Goal: Information Seeking & Learning: Learn about a topic

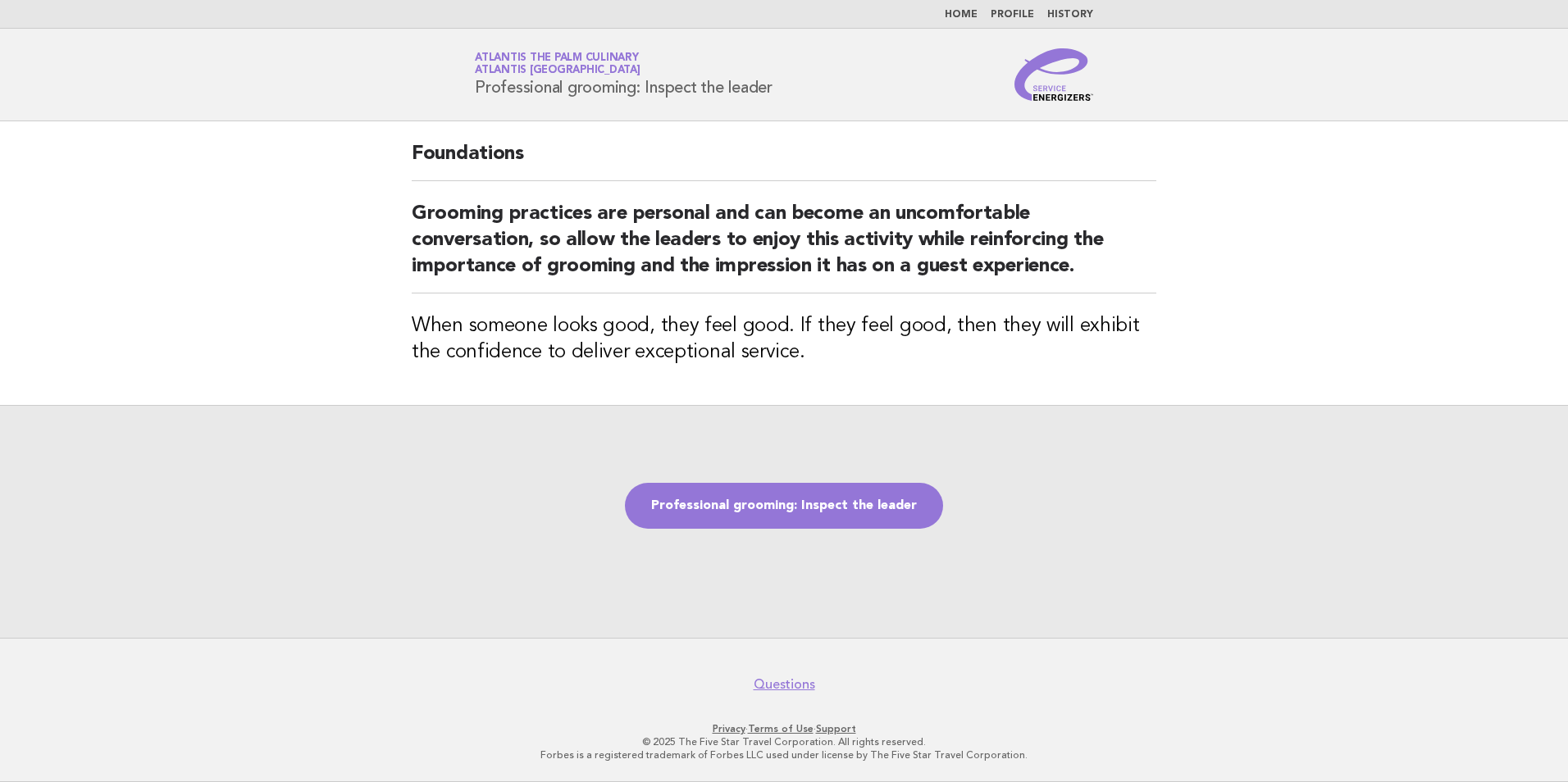
click at [978, 14] on link "Home" at bounding box center [961, 14] width 33 height 9
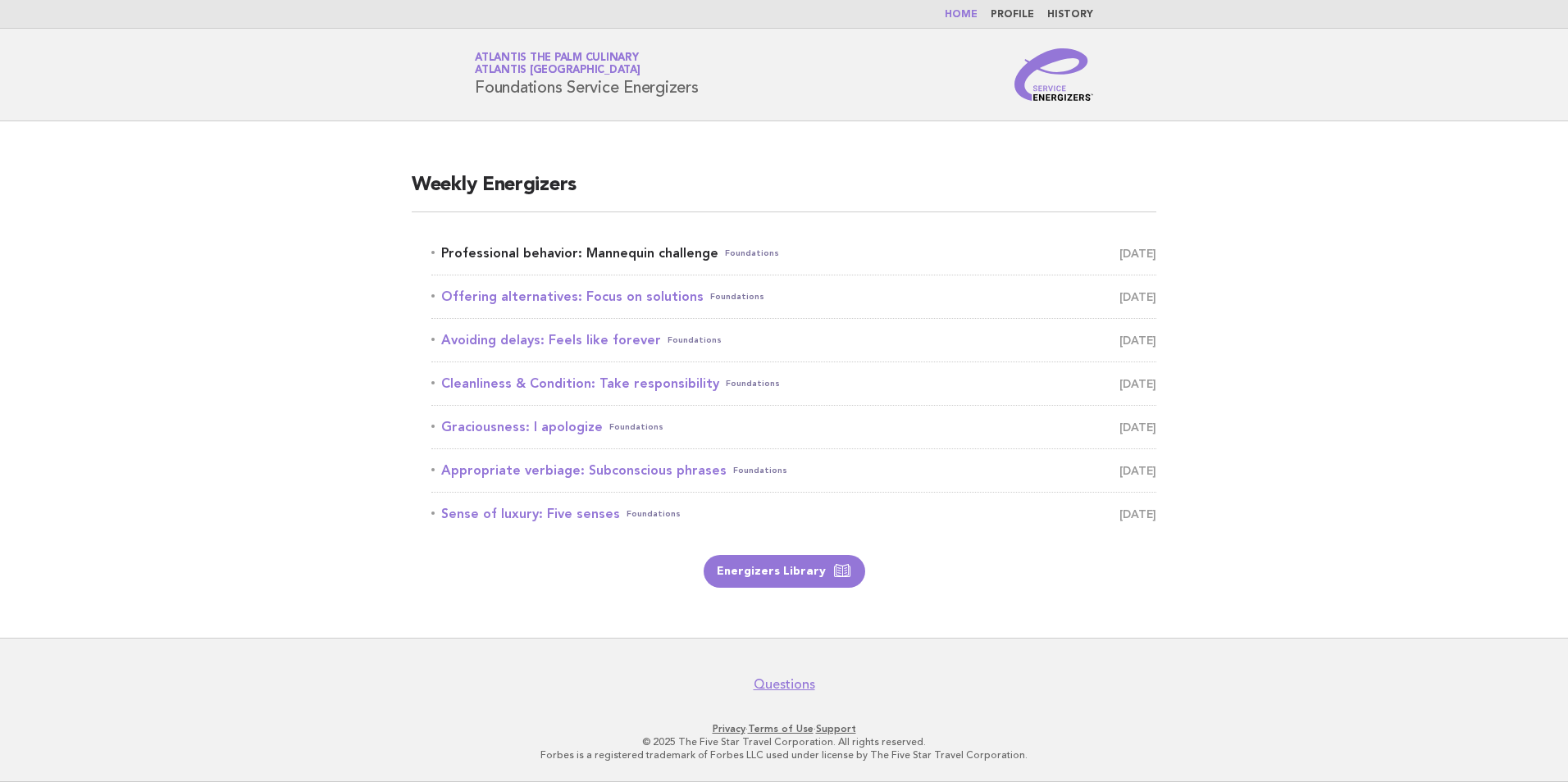
click at [680, 252] on link "Professional behavior: Mannequin challenge Foundations September 5" at bounding box center [793, 253] width 725 height 23
